Goal: Transaction & Acquisition: Purchase product/service

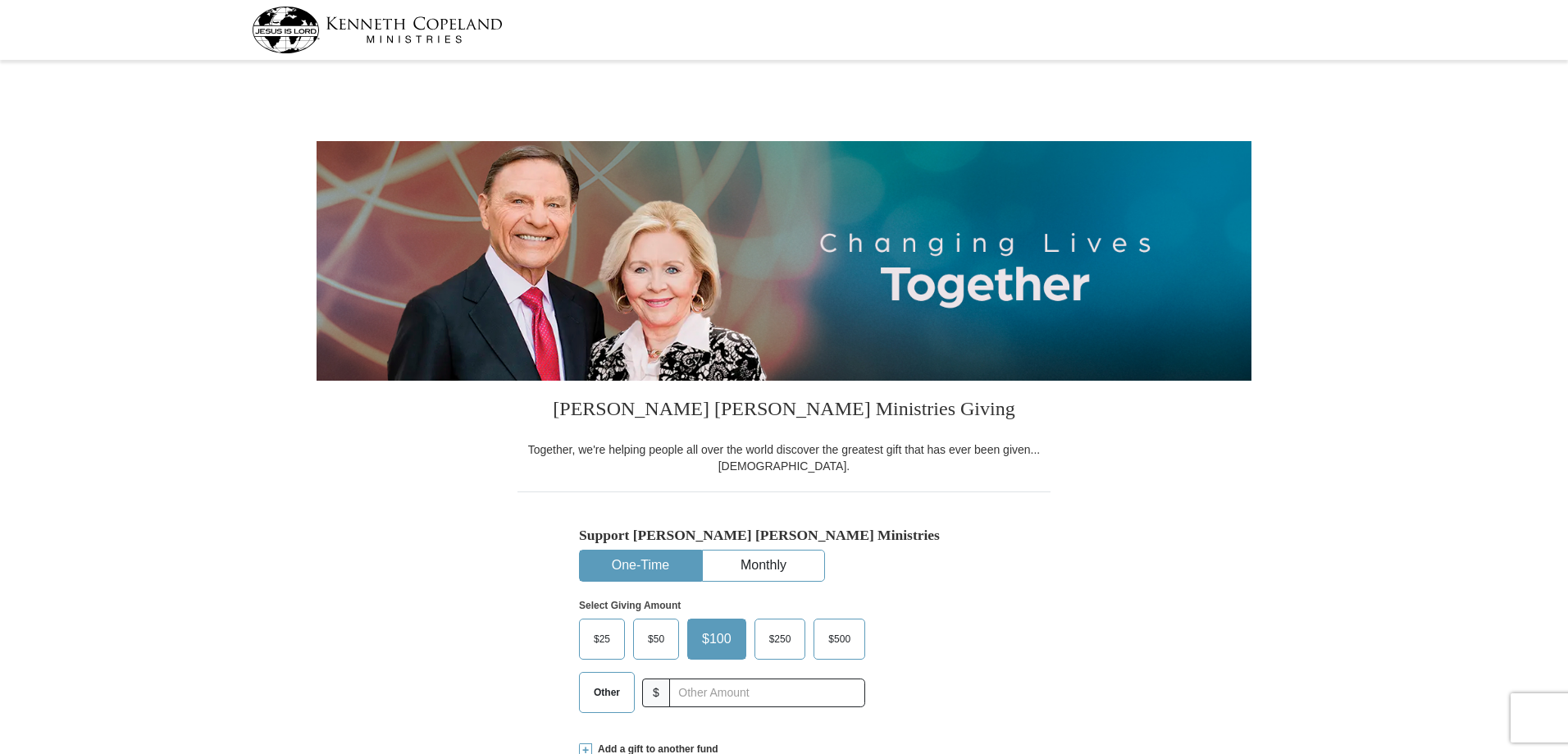
select select "FL"
click at [659, 562] on button "One-Time" at bounding box center [641, 566] width 122 height 31
click at [659, 642] on span "$50" at bounding box center [656, 639] width 33 height 25
click at [0, 0] on input "$50" at bounding box center [0, 0] width 0 height 0
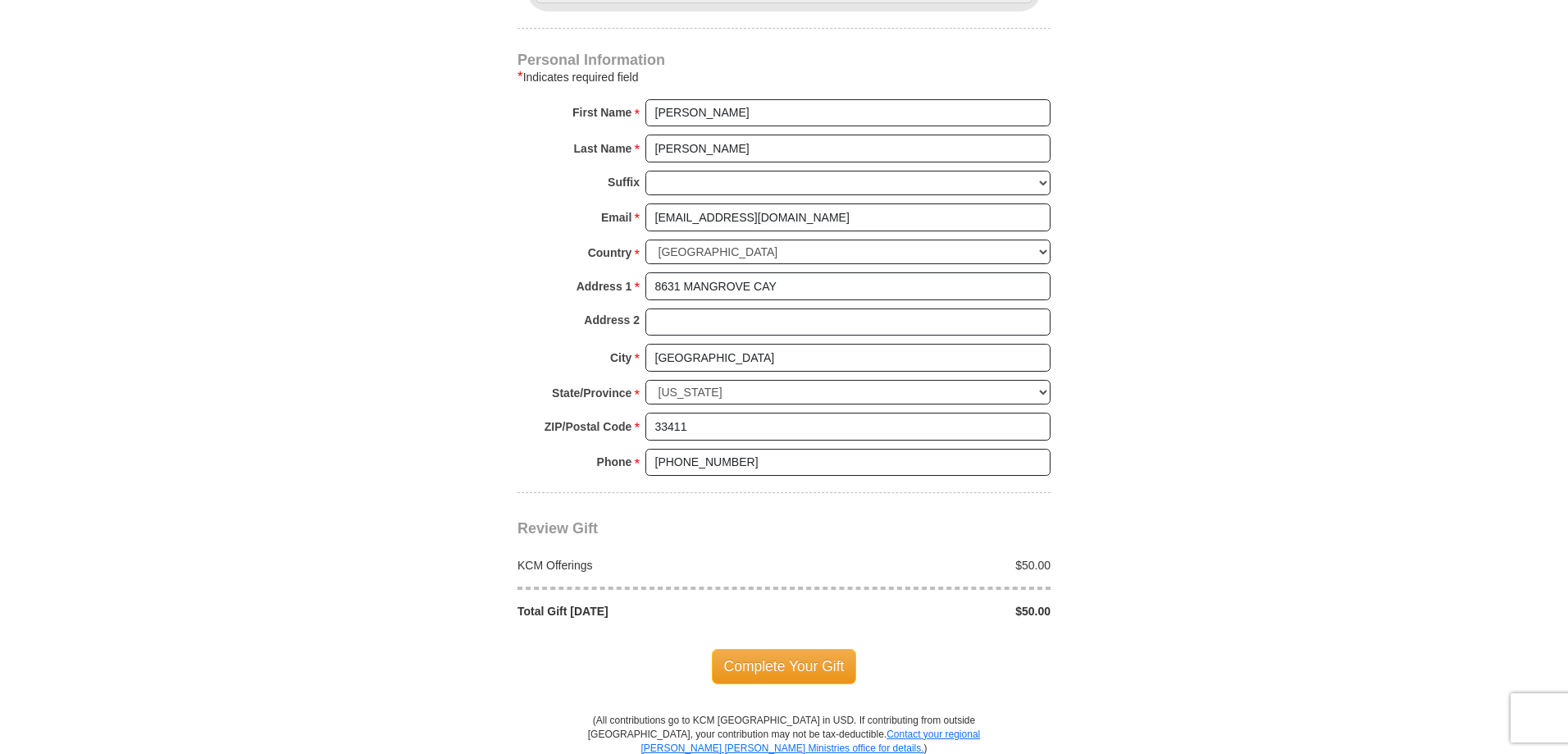
scroll to position [1066, 0]
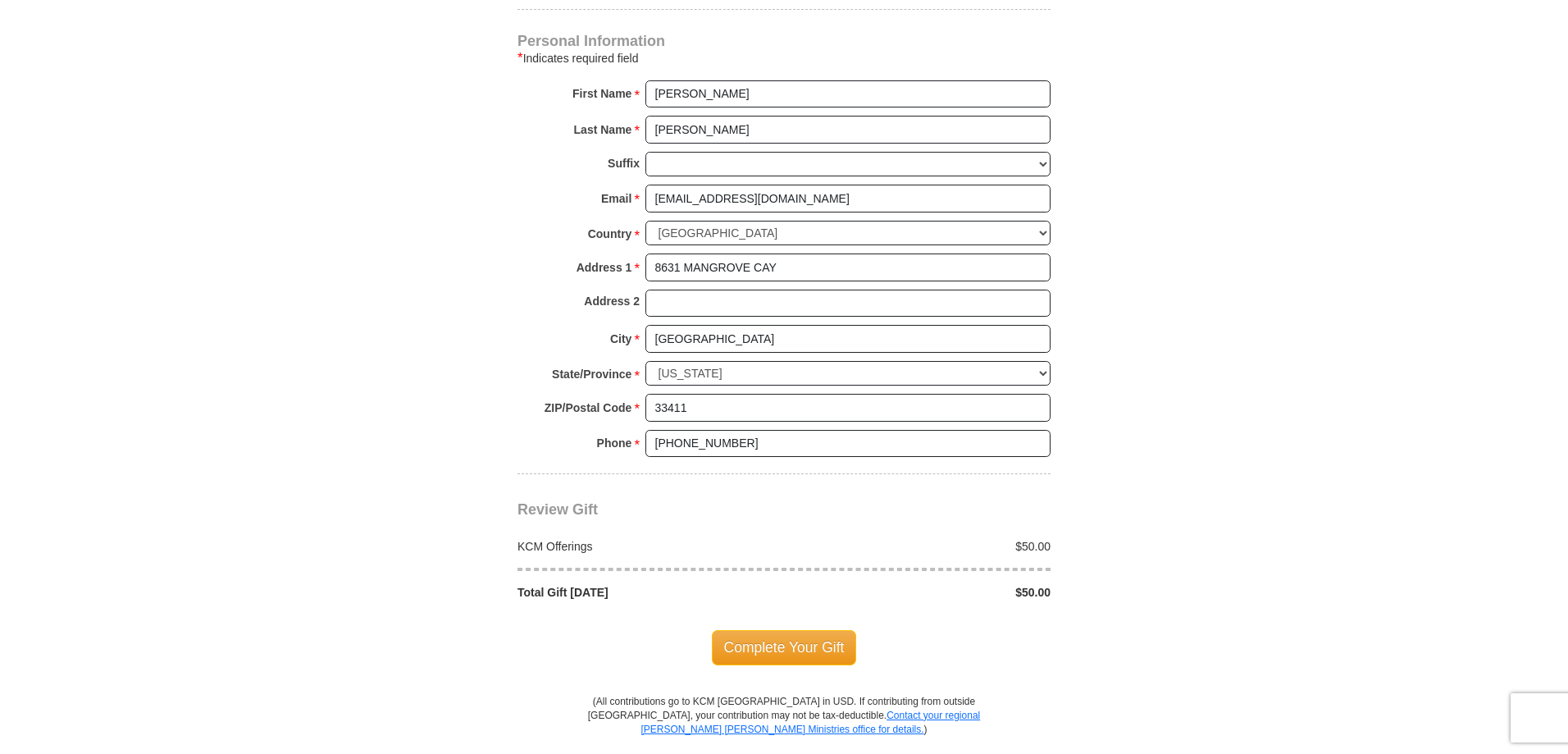
click at [784, 646] on span "Complete Your Gift" at bounding box center [784, 647] width 145 height 34
